Goal: Information Seeking & Learning: Check status

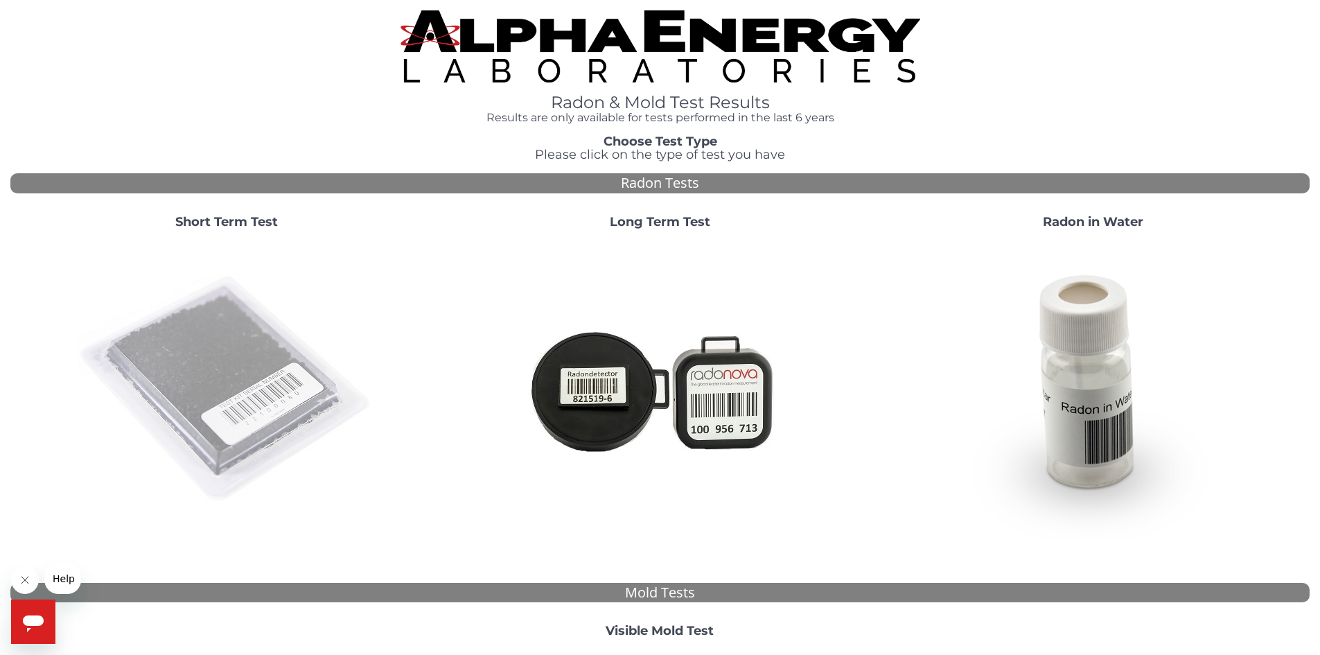
click at [274, 367] on img at bounding box center [227, 389] width 298 height 298
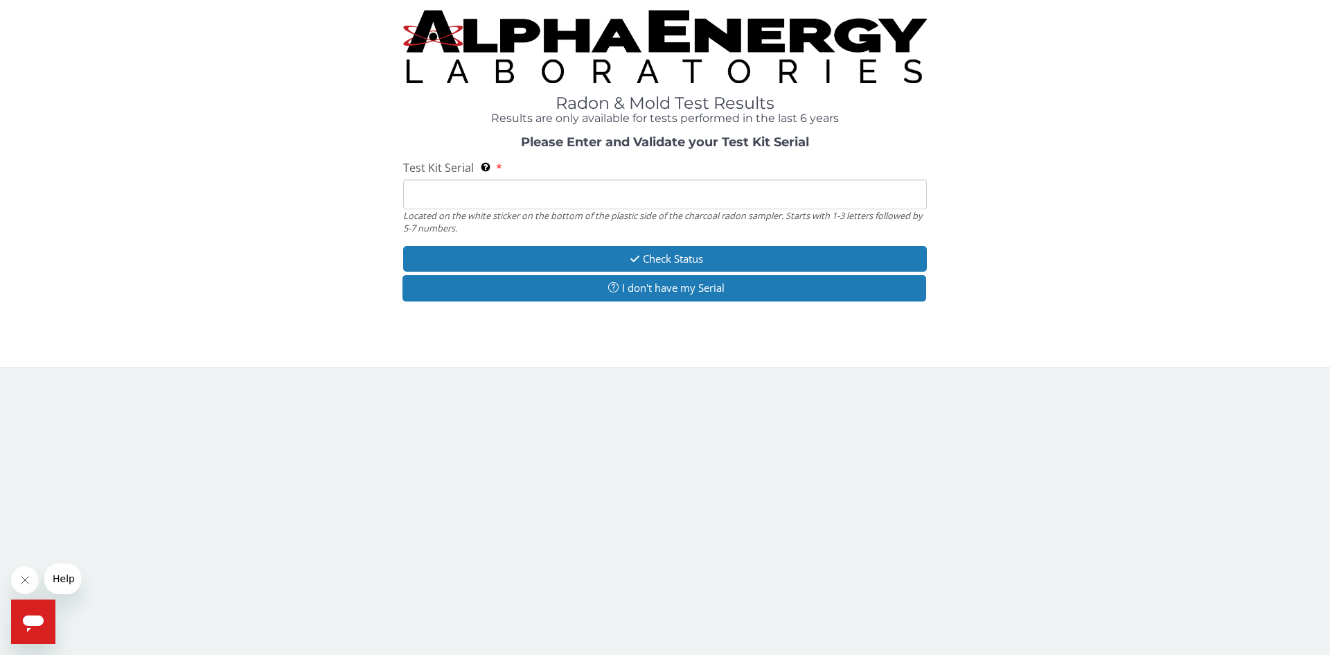
click at [672, 197] on input "Test Kit Serial Located on the white sticker on the bottom of the plastic side …" at bounding box center [665, 194] width 524 height 30
type input "RA198777"
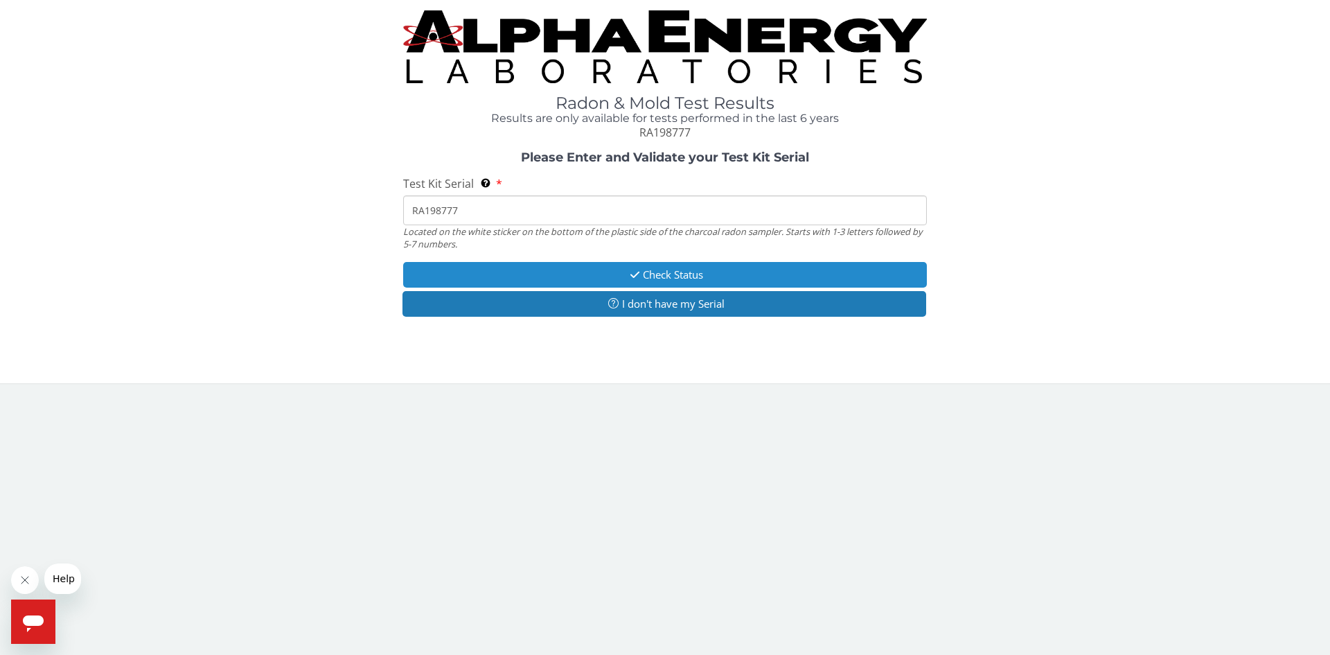
click at [709, 267] on button "Check Status" at bounding box center [665, 275] width 524 height 26
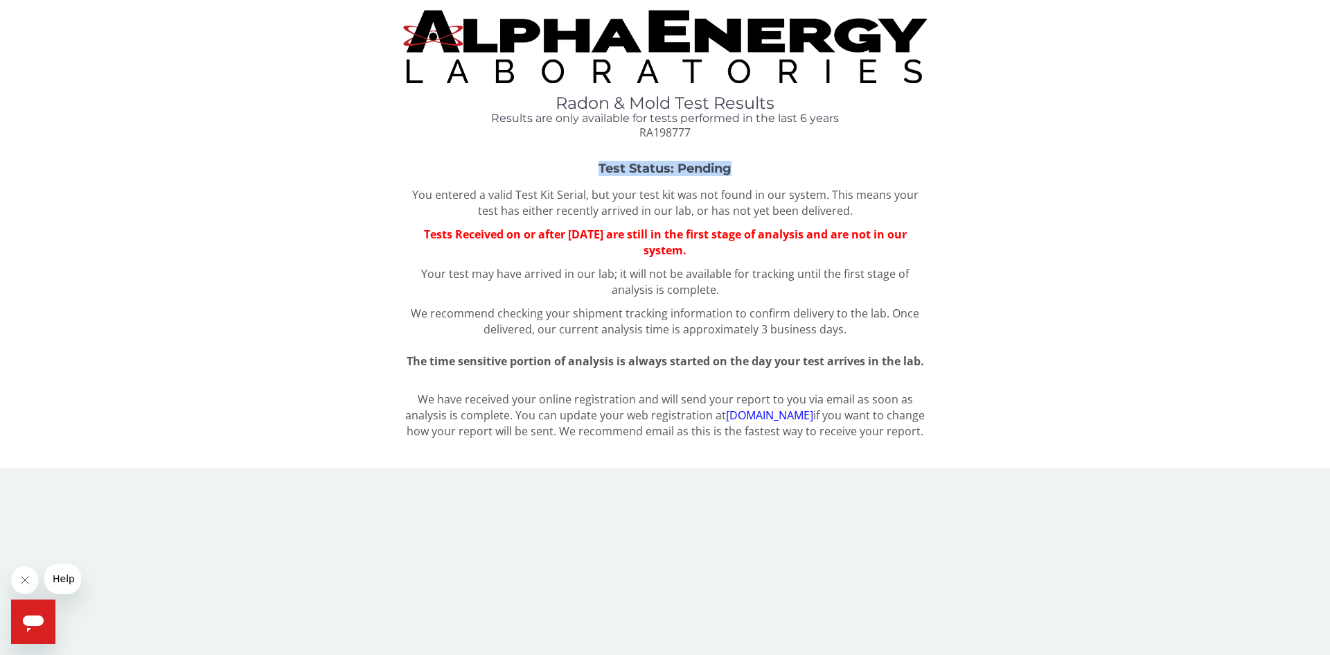
drag, startPoint x: 745, startPoint y: 165, endPoint x: 593, endPoint y: 167, distance: 151.8
click at [593, 167] on h3 "Test Status: Pending" at bounding box center [665, 169] width 1048 height 14
click at [598, 207] on p "You entered a valid Test Kit Serial, but your test kit was not found in our sys…" at bounding box center [665, 203] width 524 height 32
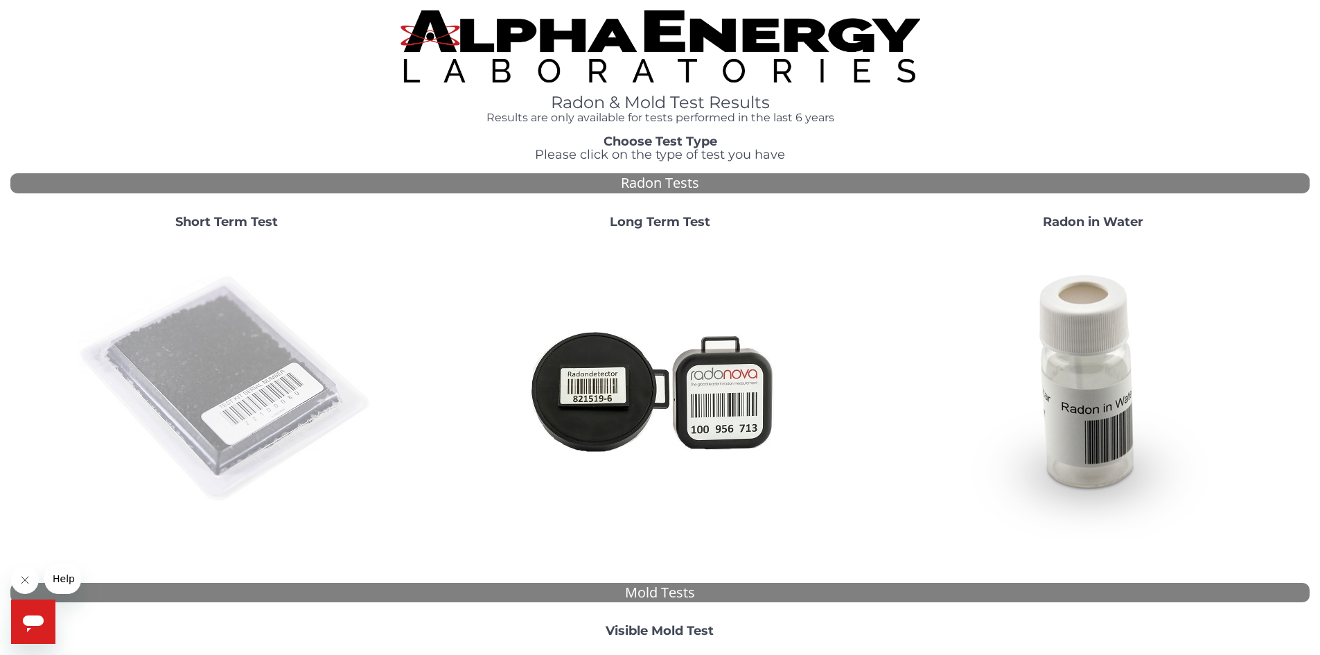
click at [238, 383] on img at bounding box center [227, 389] width 298 height 298
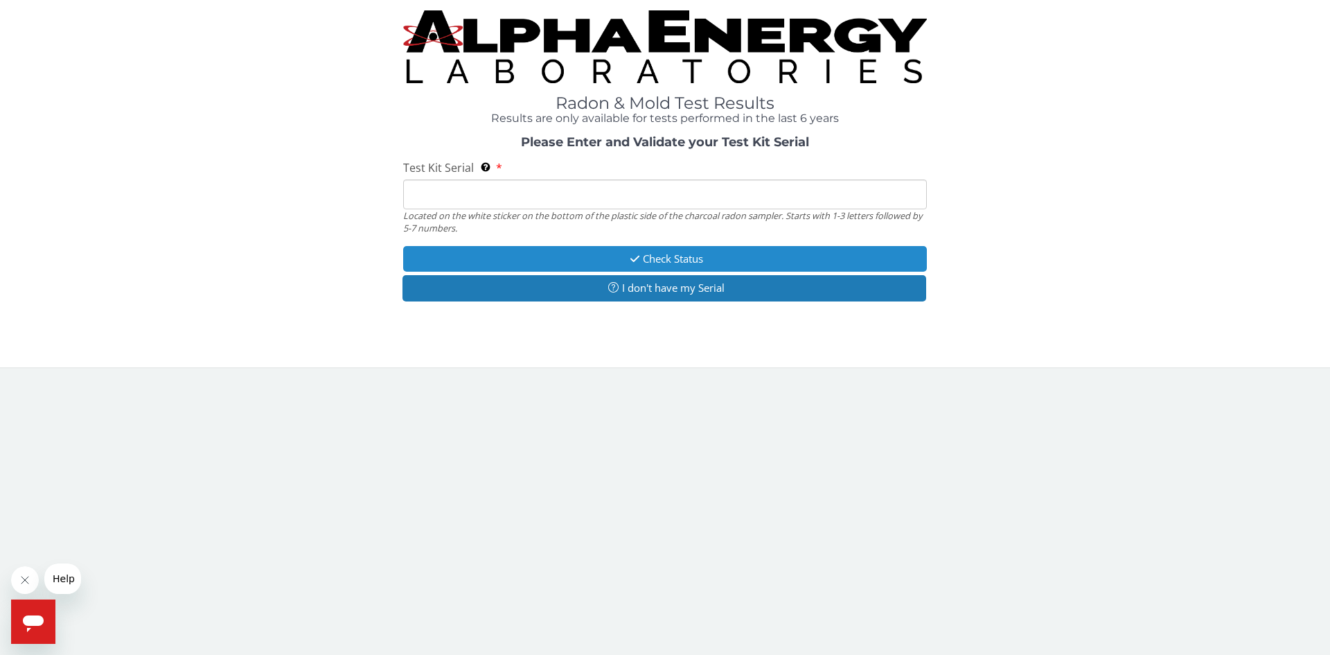
drag, startPoint x: 667, startPoint y: 263, endPoint x: 653, endPoint y: 263, distance: 13.9
click at [667, 263] on button "Check Status" at bounding box center [665, 259] width 524 height 26
drag, startPoint x: 644, startPoint y: 254, endPoint x: 626, endPoint y: 241, distance: 21.3
click at [644, 253] on button "Check Status" at bounding box center [665, 259] width 524 height 26
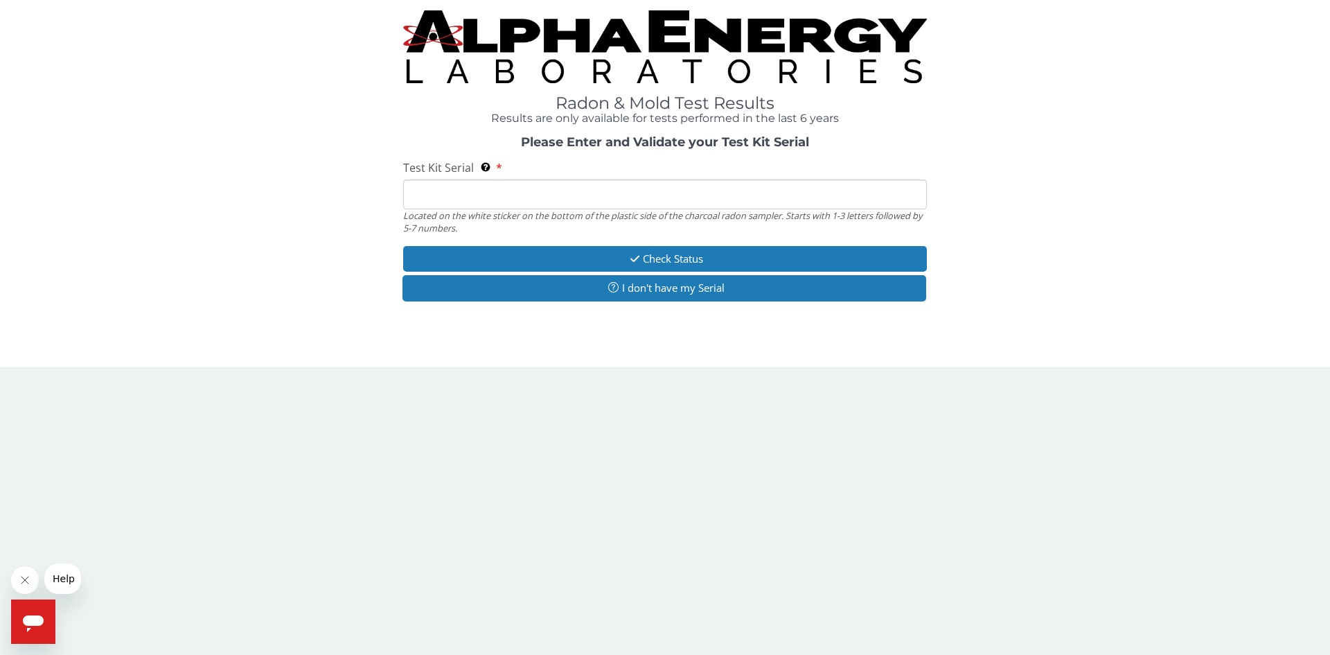
drag, startPoint x: 538, startPoint y: 189, endPoint x: 525, endPoint y: 188, distance: 13.2
click at [538, 189] on input "Test Kit Serial Located on the white sticker on the bottom of the plastic side …" at bounding box center [665, 194] width 524 height 30
type input "RA198777"
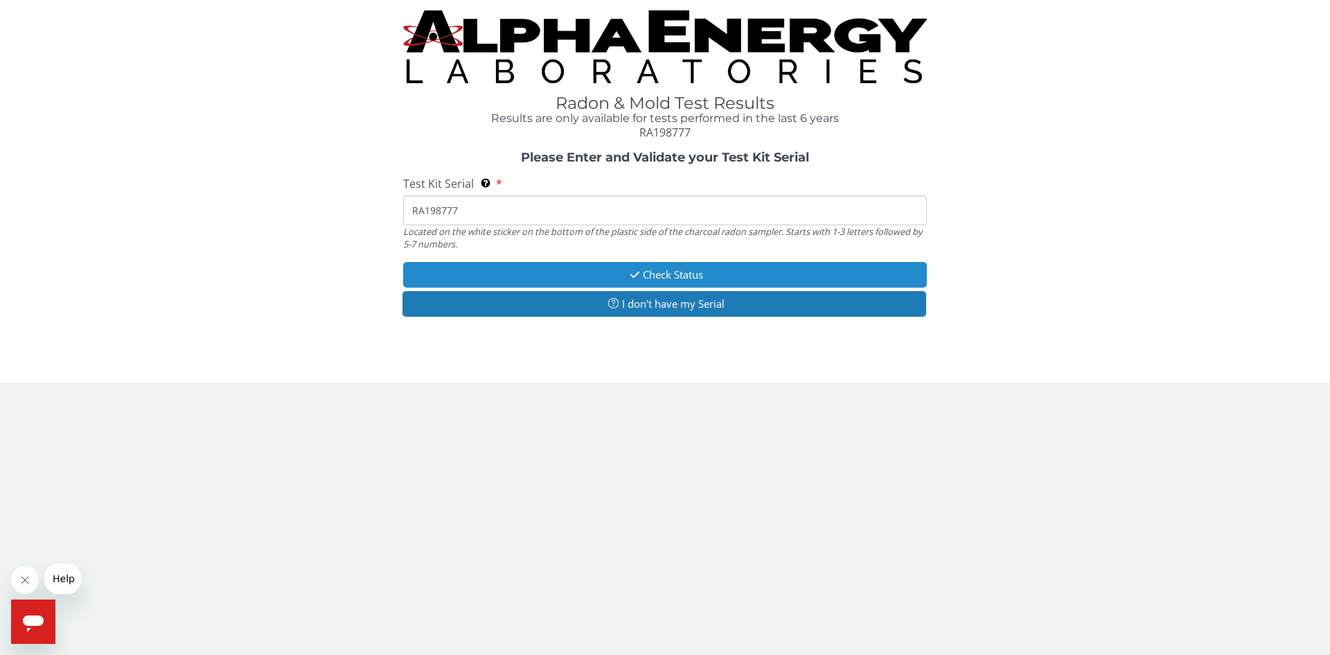
click at [655, 265] on button "Check Status" at bounding box center [665, 275] width 524 height 26
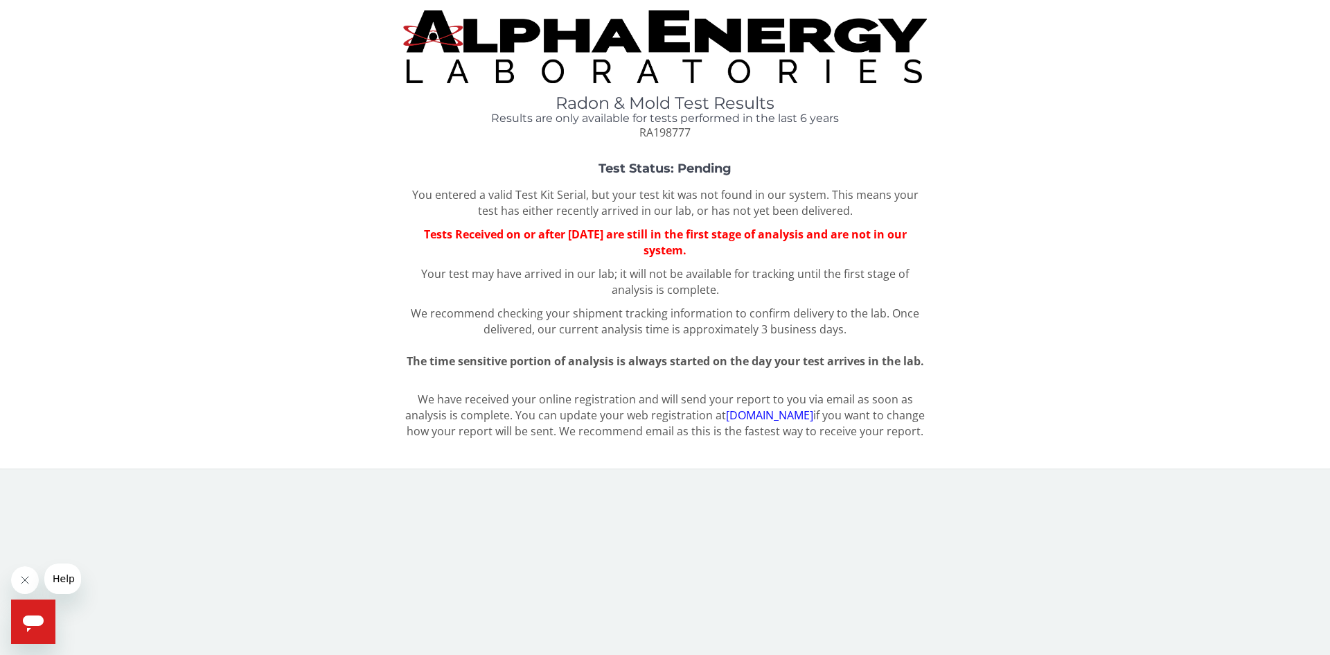
click at [656, 301] on div "You entered a valid Test Kit Serial, but your test kit was not found in our sys…" at bounding box center [665, 278] width 524 height 182
drag, startPoint x: 871, startPoint y: 243, endPoint x: 855, endPoint y: 236, distance: 17.7
click at [863, 239] on p "Tests Received on or after Thursday, September 11th 2025 are still in the first…" at bounding box center [665, 243] width 524 height 32
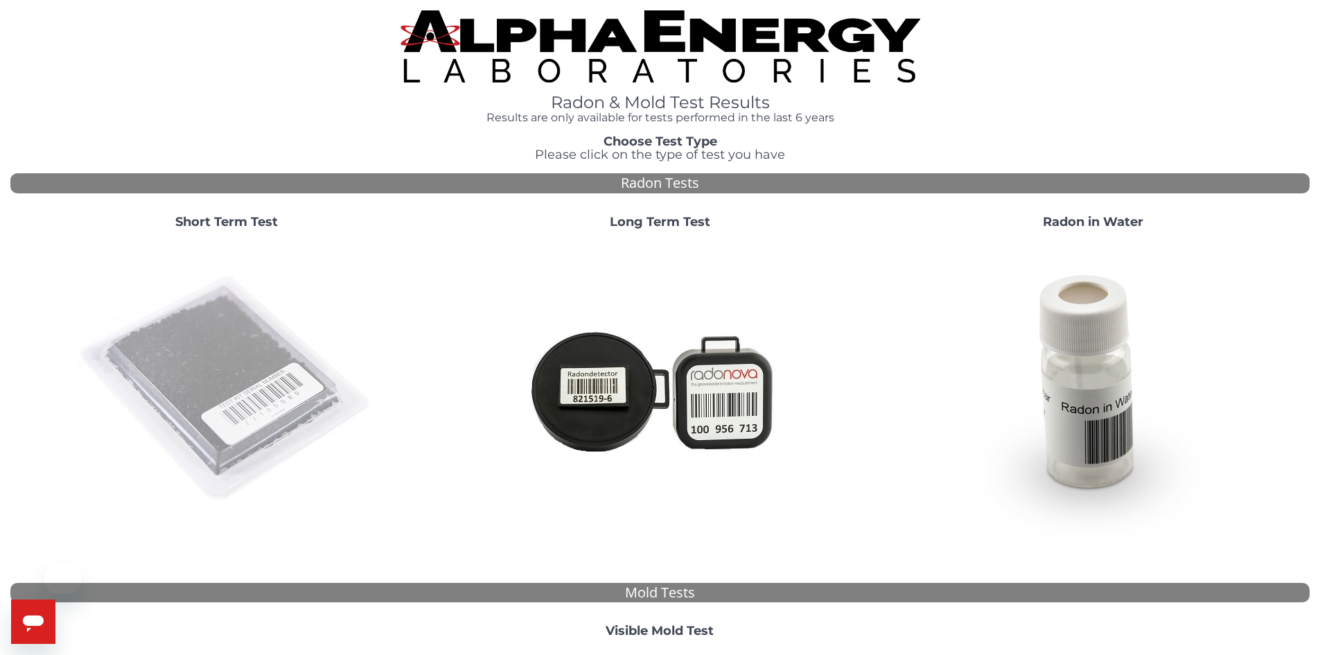
click at [220, 282] on img at bounding box center [227, 389] width 298 height 298
